Goal: Find specific page/section: Find specific page/section

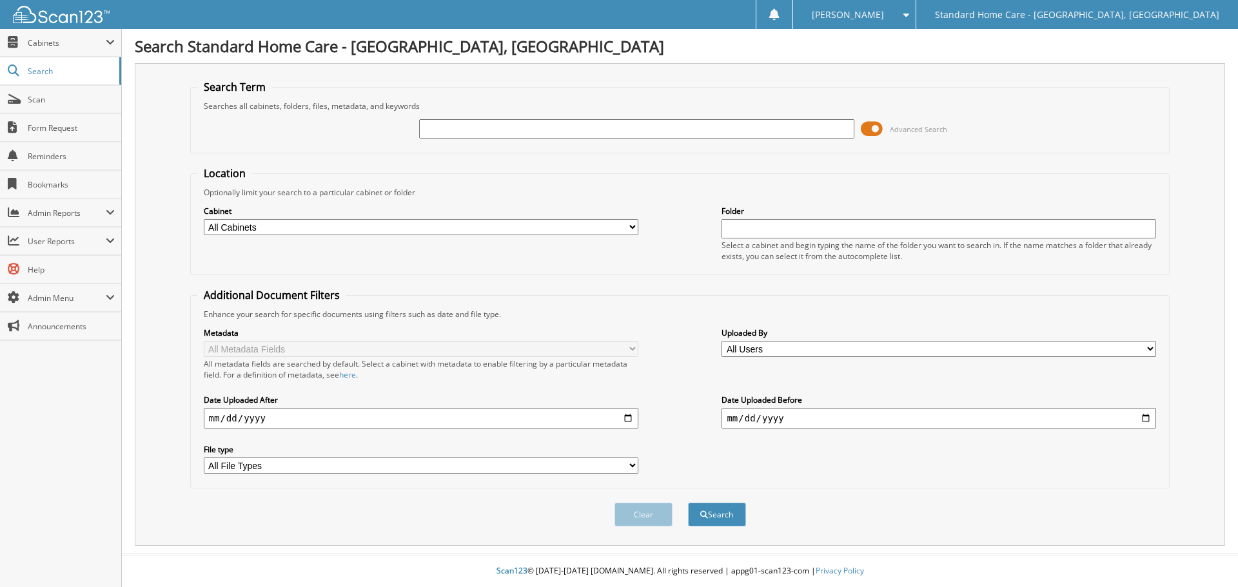
click at [729, 123] on input "text" at bounding box center [636, 128] width 435 height 19
type input "[PERSON_NAME]"
click at [688, 503] on button "Search" at bounding box center [717, 515] width 58 height 24
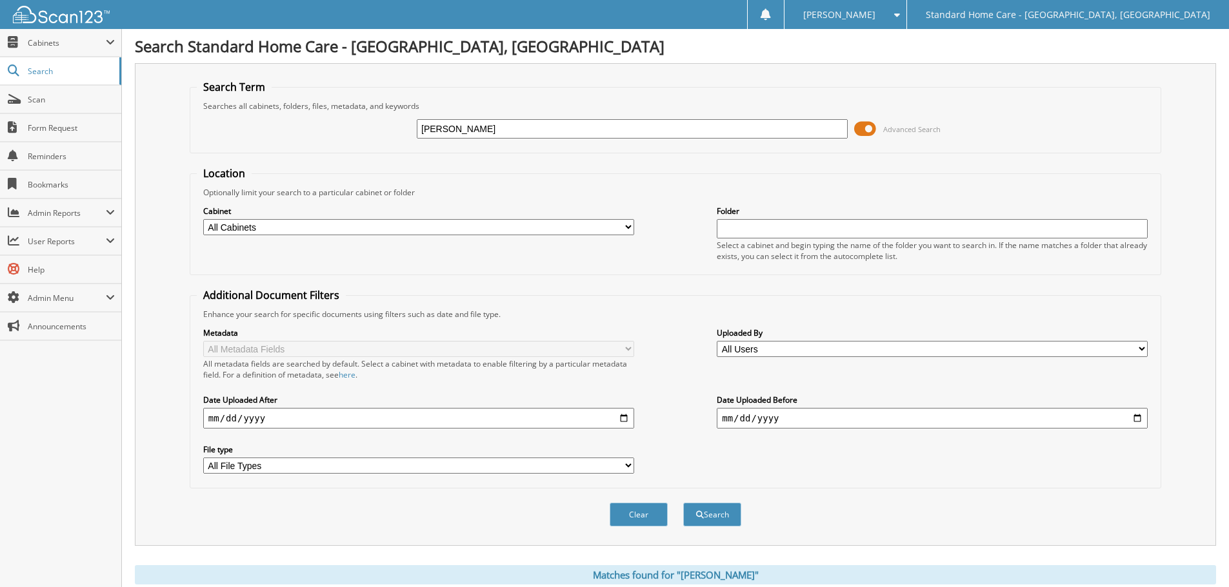
click at [453, 131] on input "[PERSON_NAME]" at bounding box center [632, 128] width 431 height 19
drag, startPoint x: 384, startPoint y: 119, endPoint x: 375, endPoint y: 119, distance: 8.4
click at [375, 119] on div "[PERSON_NAME] Advanced Search" at bounding box center [675, 129] width 957 height 35
type input "[PERSON_NAME]"
click at [683, 503] on button "Search" at bounding box center [712, 515] width 58 height 24
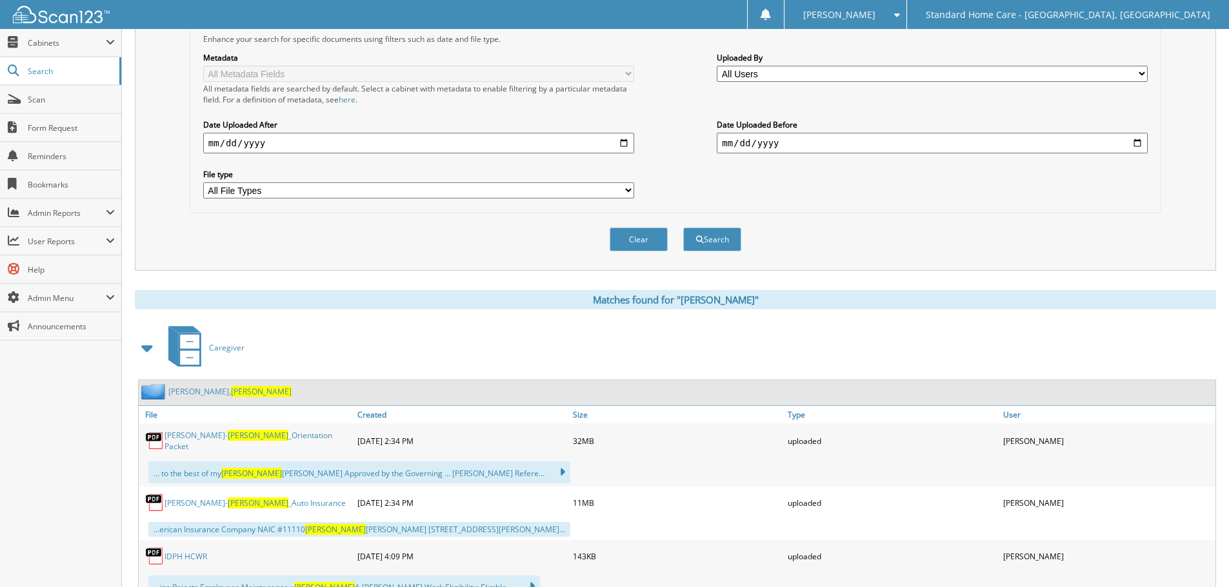
scroll to position [451, 0]
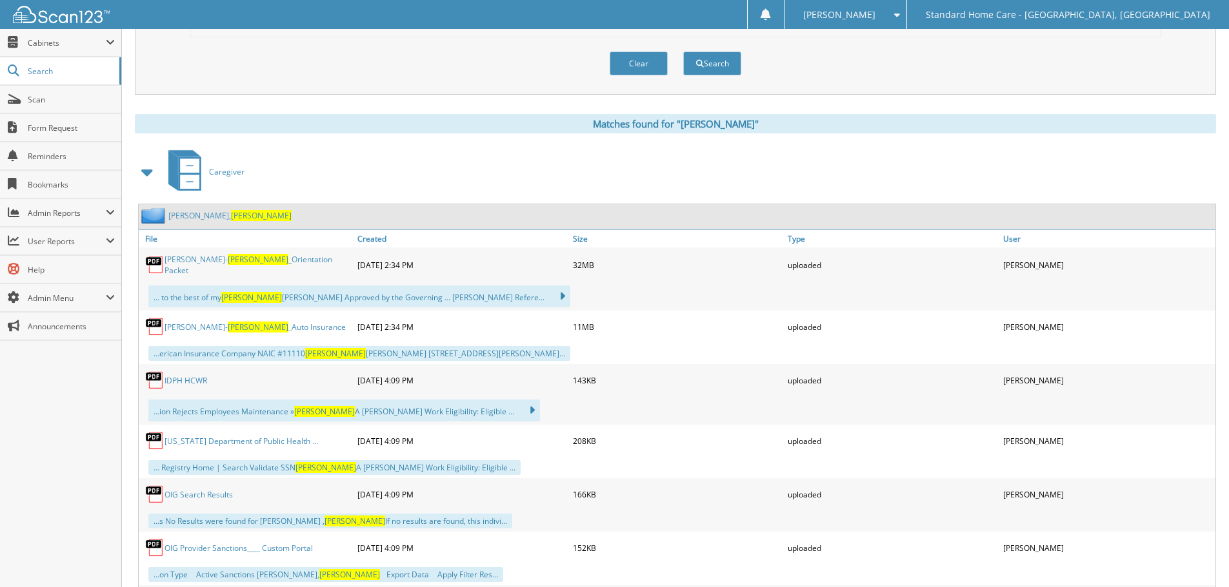
click at [192, 219] on link "Guynes, Andrea" at bounding box center [229, 215] width 123 height 11
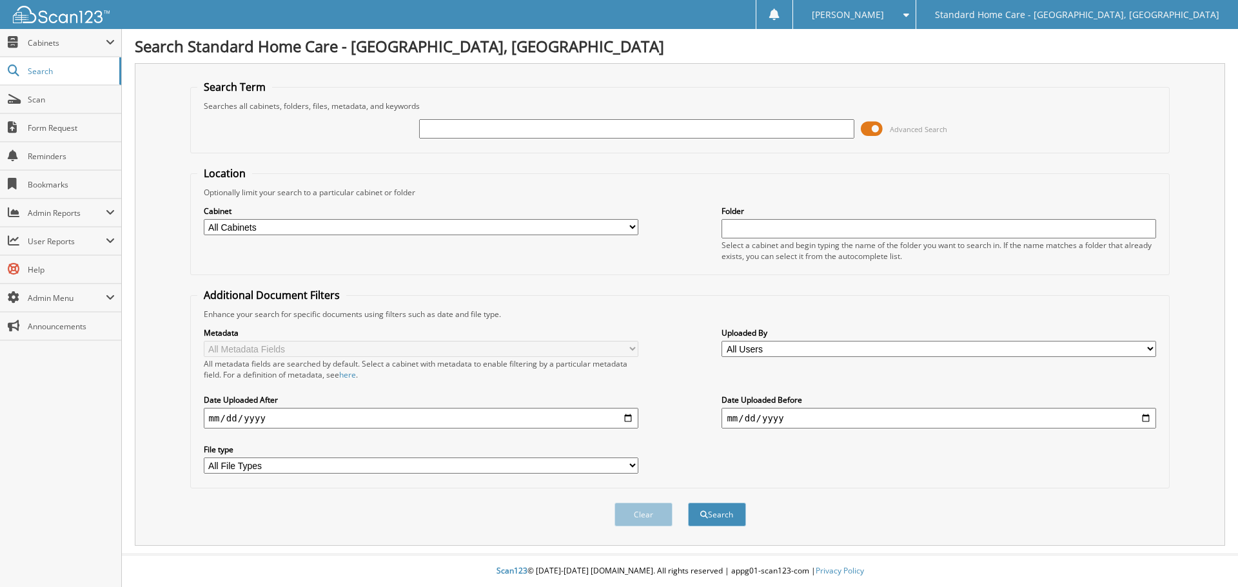
click at [667, 126] on input "text" at bounding box center [636, 128] width 435 height 19
type input "latrinna"
click at [688, 503] on button "Search" at bounding box center [717, 515] width 58 height 24
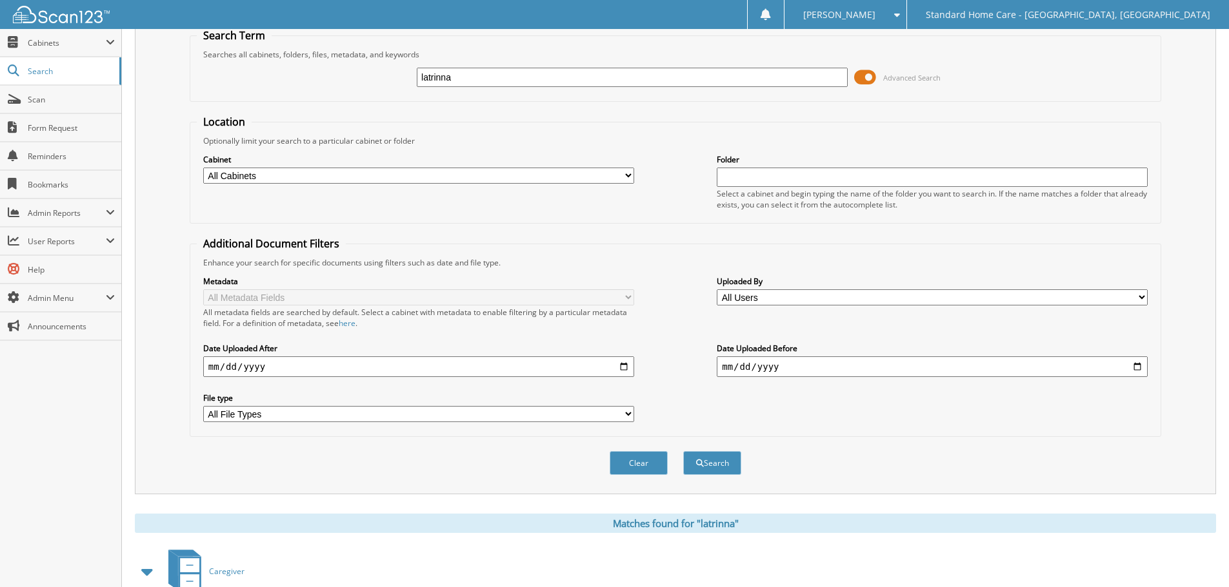
scroll to position [212, 0]
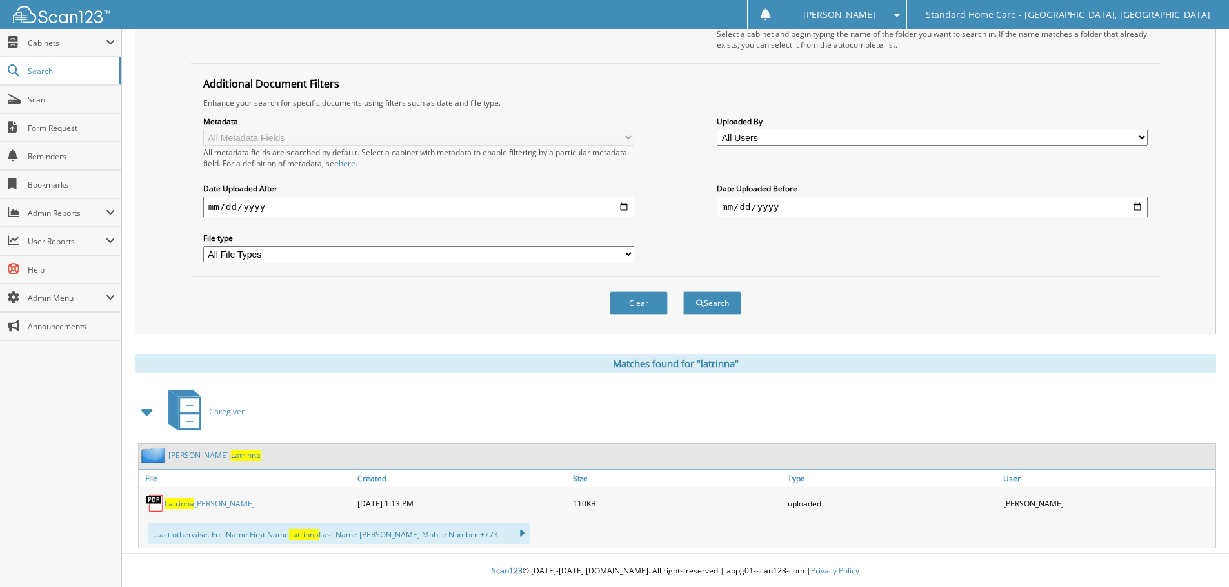
click at [231, 457] on span "Latrinna" at bounding box center [246, 455] width 30 height 11
